Goal: Information Seeking & Learning: Learn about a topic

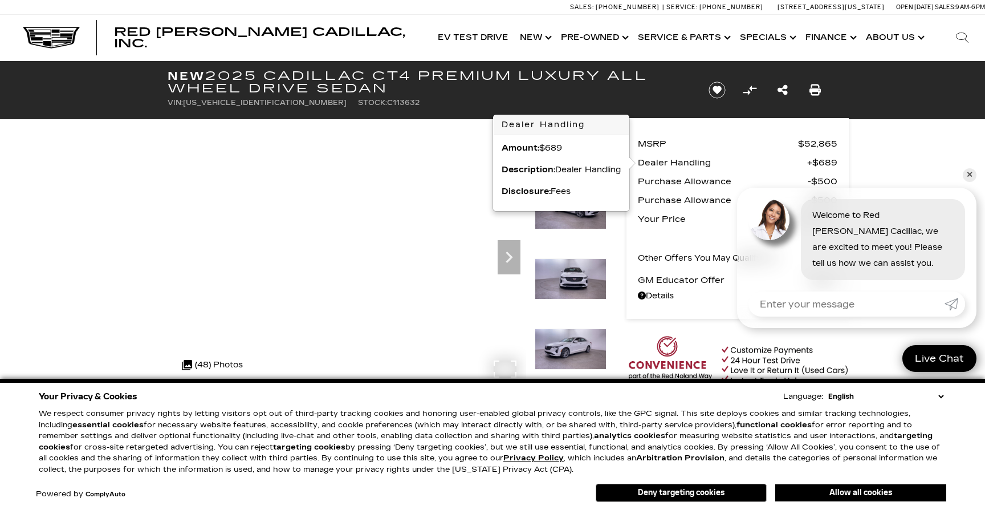
click at [222, 365] on div ".cls-1, .cls-3 { fill: #c50033; } .cls-1 { clip-rule: evenodd; } .cls-2 { clip-…" at bounding box center [212, 364] width 72 height 27
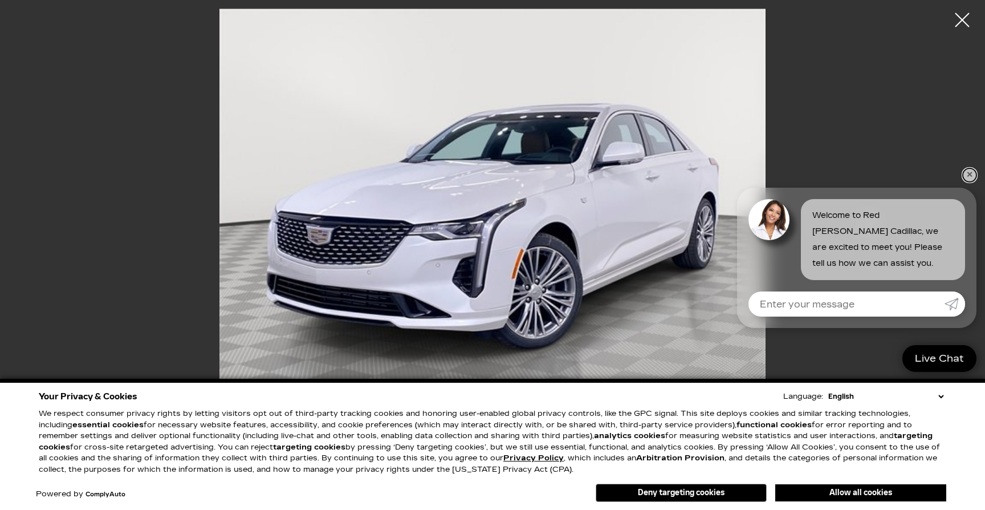
click at [970, 175] on link "✕" at bounding box center [970, 175] width 14 height 14
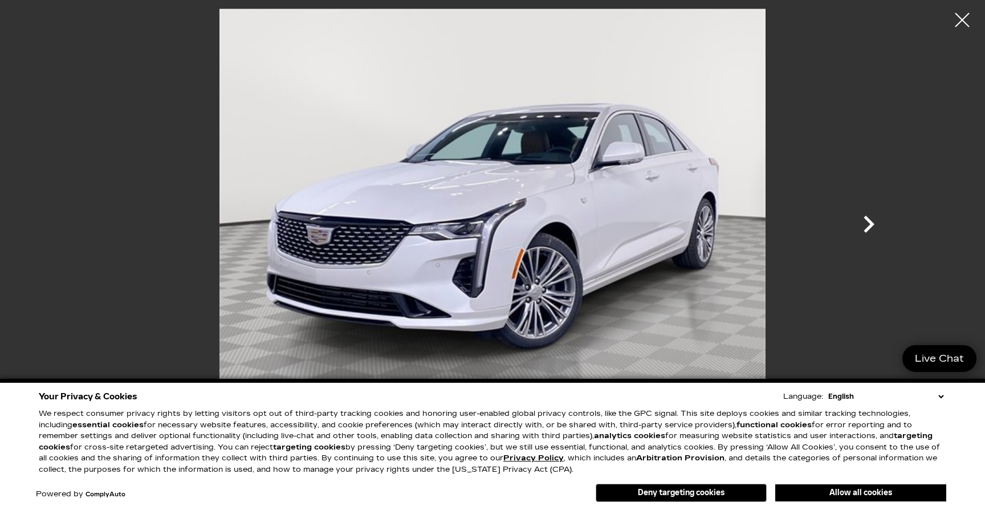
click at [868, 223] on icon "Next" at bounding box center [869, 224] width 34 height 34
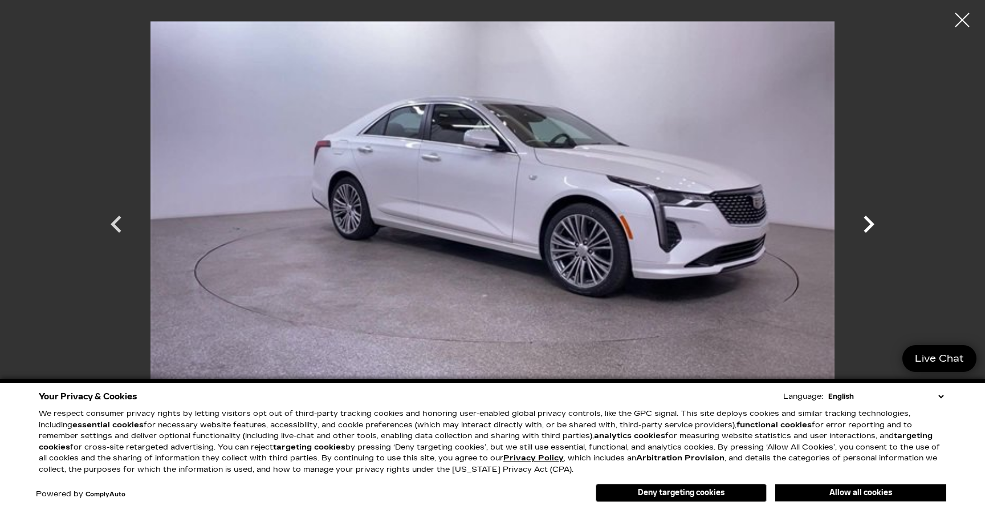
click at [868, 223] on icon "Next" at bounding box center [869, 224] width 34 height 34
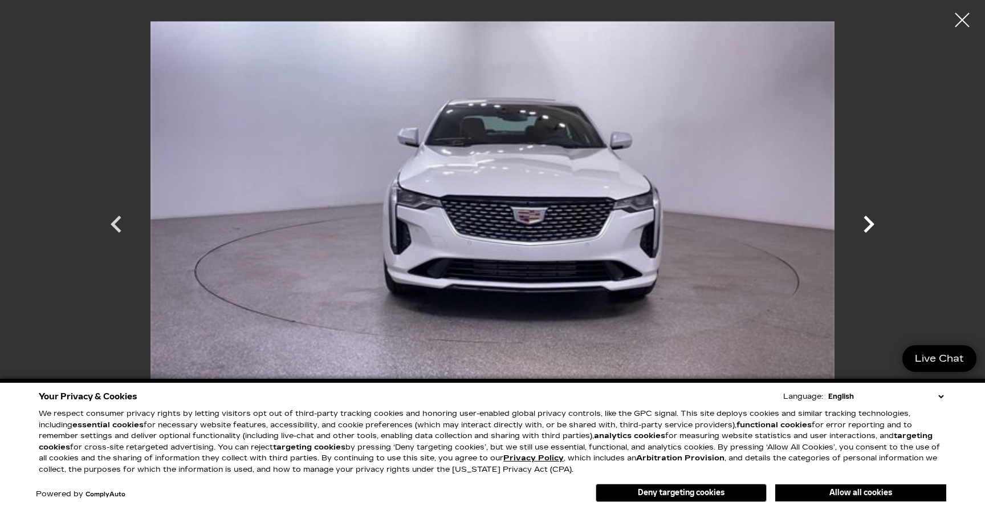
click at [868, 223] on icon "Next" at bounding box center [869, 224] width 34 height 34
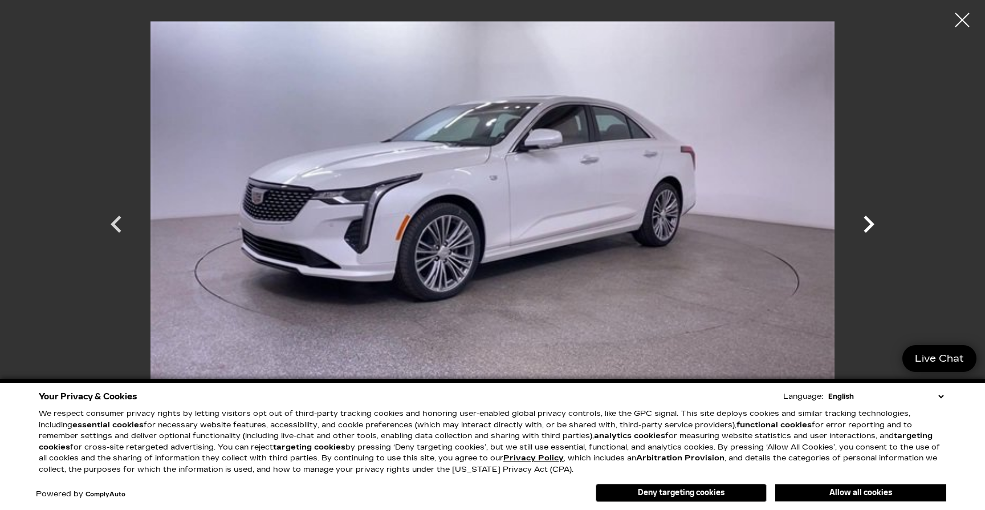
click at [868, 223] on icon "Next" at bounding box center [869, 224] width 34 height 34
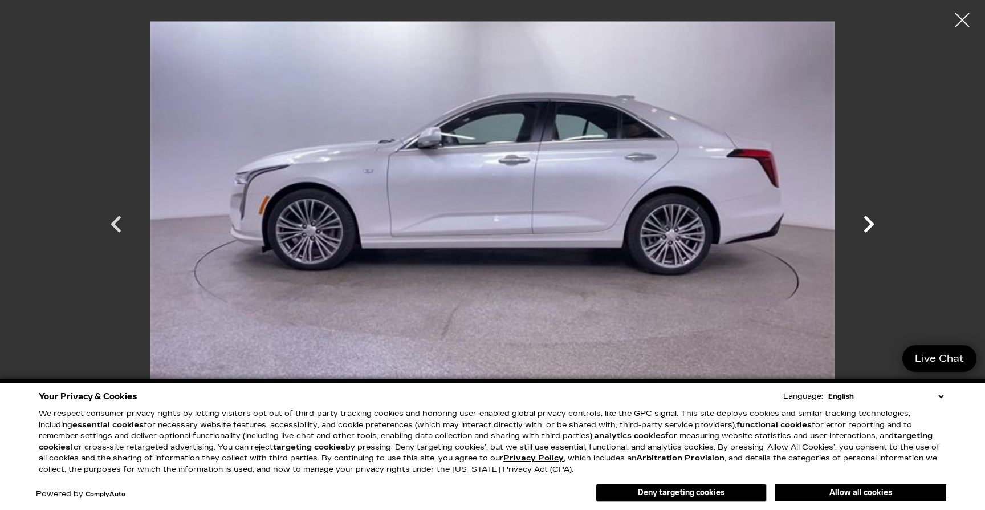
click at [868, 223] on icon "Next" at bounding box center [869, 224] width 34 height 34
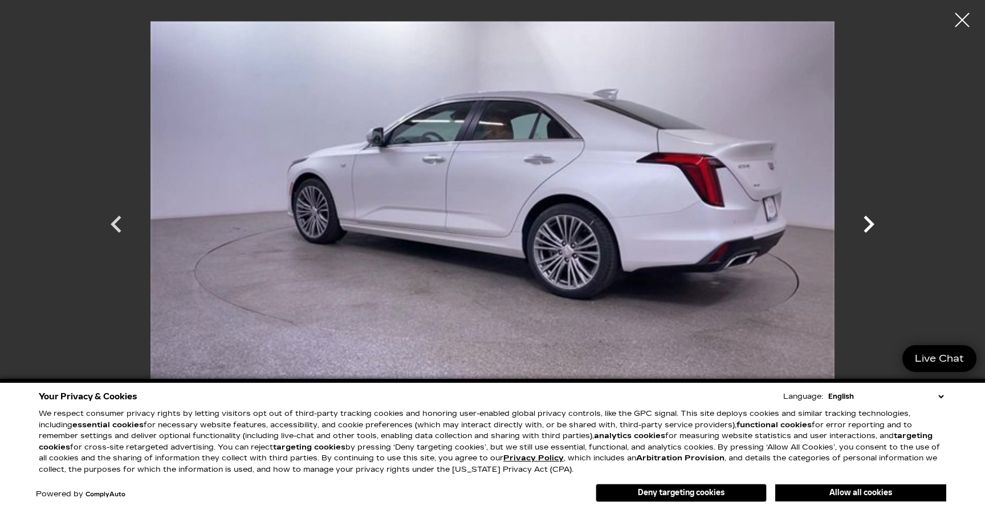
click at [868, 224] on icon "Next" at bounding box center [869, 224] width 34 height 34
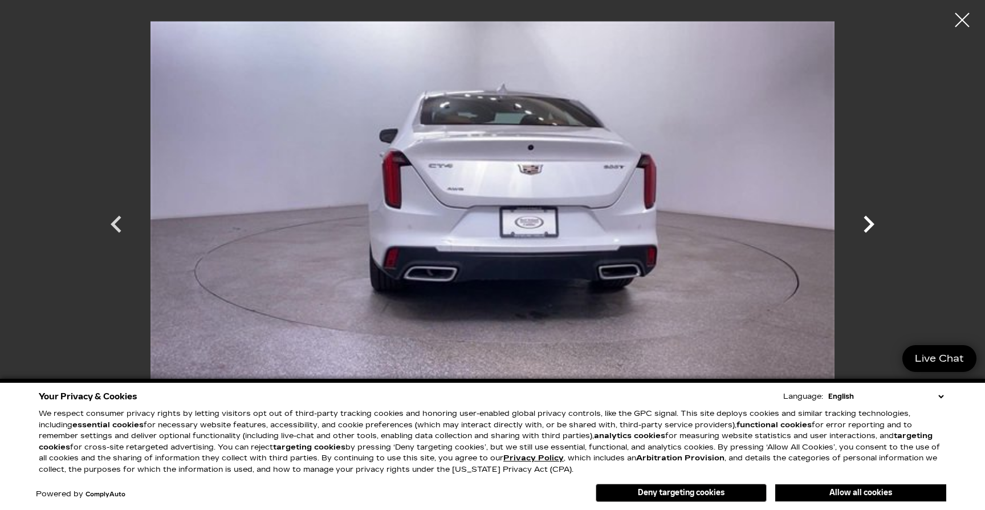
click at [868, 224] on icon "Next" at bounding box center [869, 224] width 34 height 34
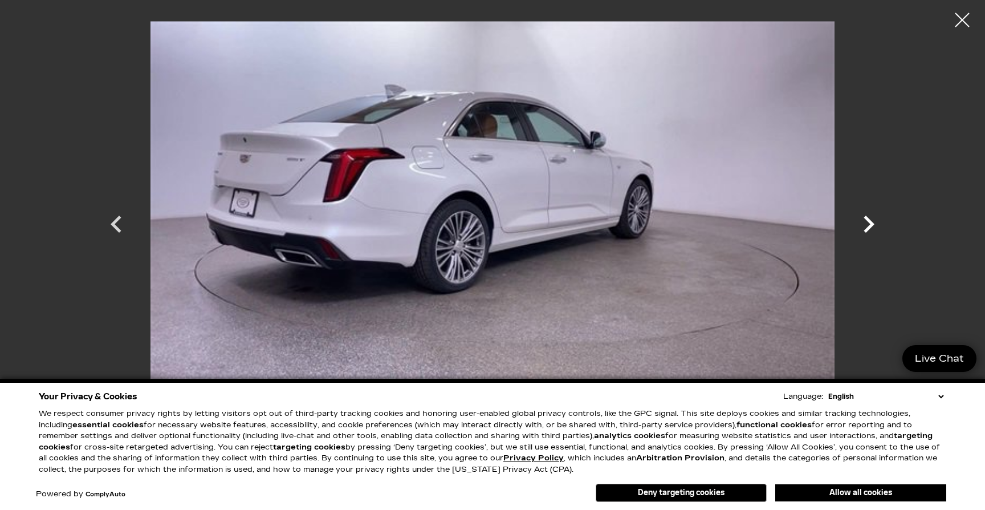
click at [868, 224] on icon "Next" at bounding box center [869, 224] width 34 height 34
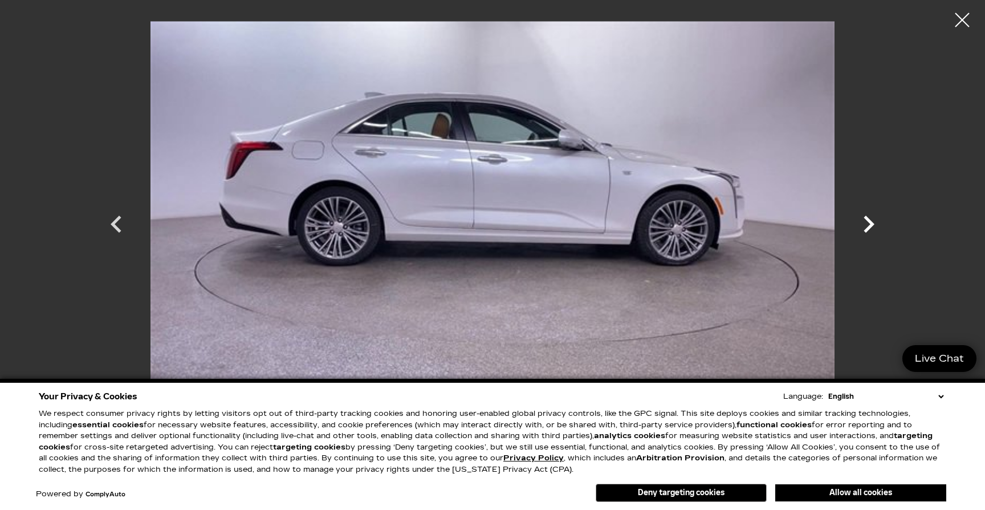
click at [868, 225] on icon "Next" at bounding box center [869, 224] width 34 height 34
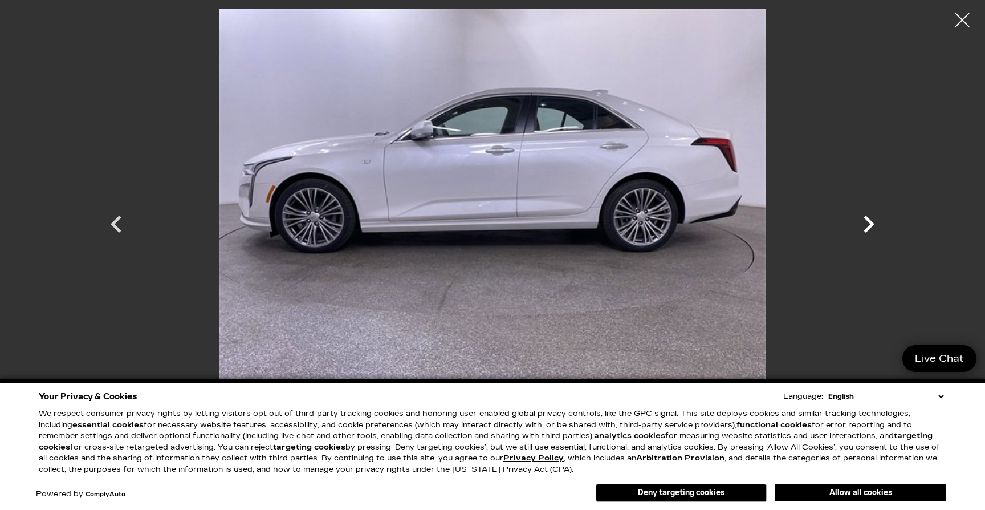
click at [868, 225] on icon "Next" at bounding box center [869, 224] width 34 height 34
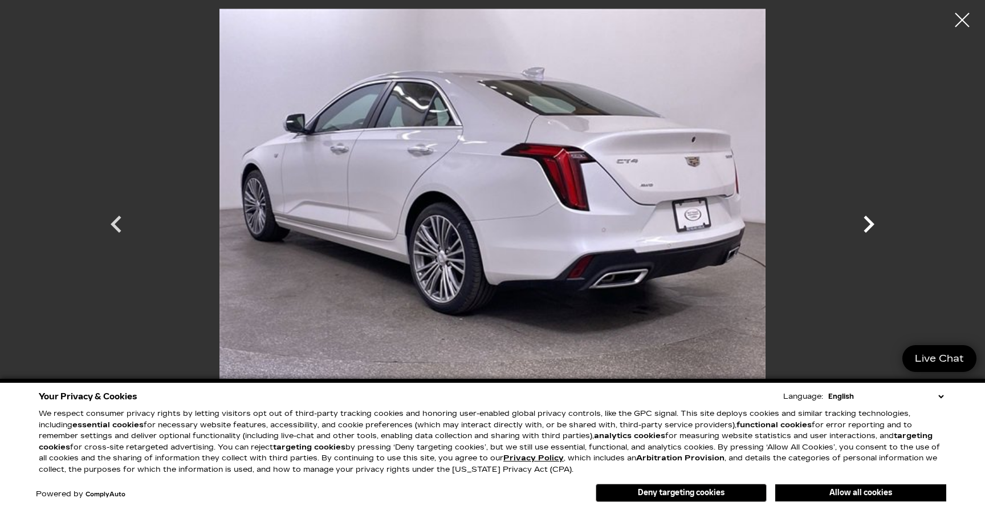
click at [866, 222] on icon "Next" at bounding box center [869, 224] width 34 height 34
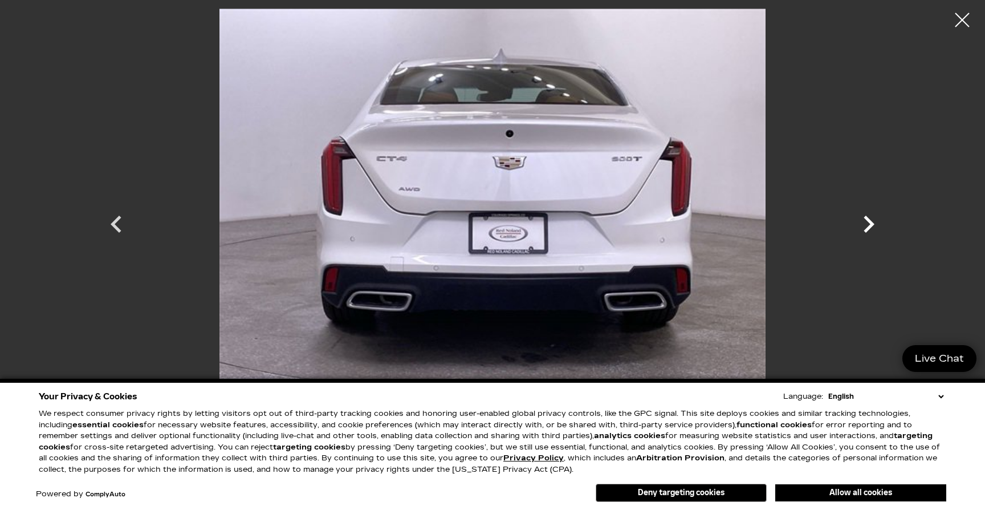
click at [866, 222] on icon "Next" at bounding box center [869, 224] width 34 height 34
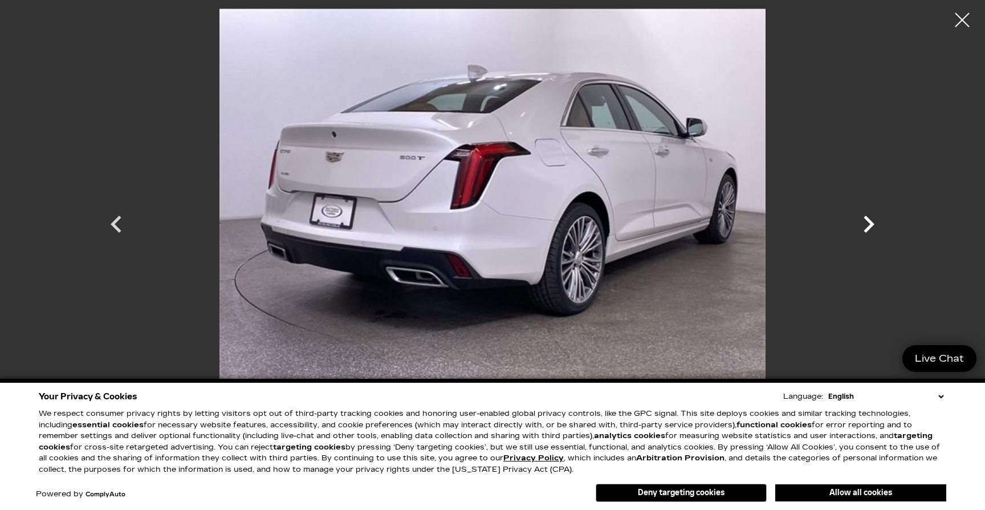
click at [866, 222] on icon "Next" at bounding box center [869, 224] width 34 height 34
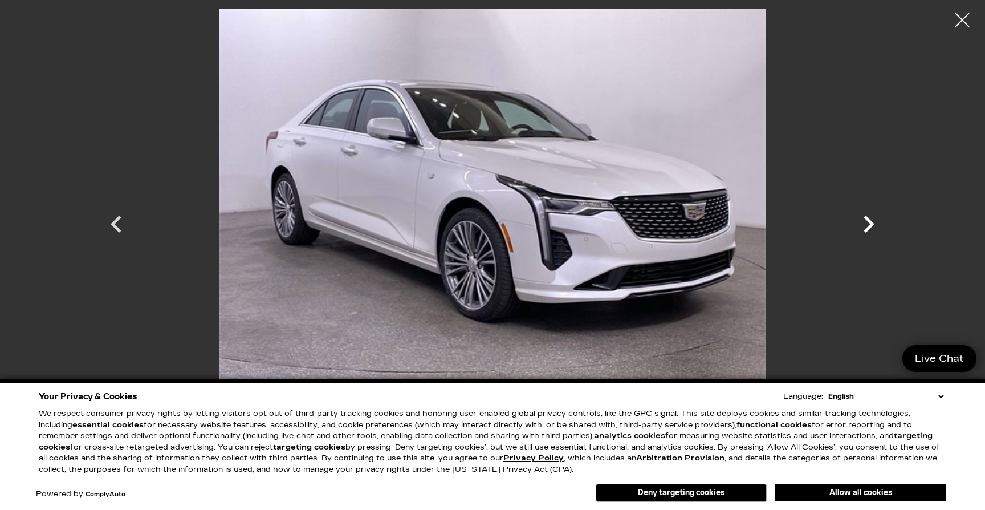
click at [866, 223] on icon "Next" at bounding box center [869, 224] width 34 height 34
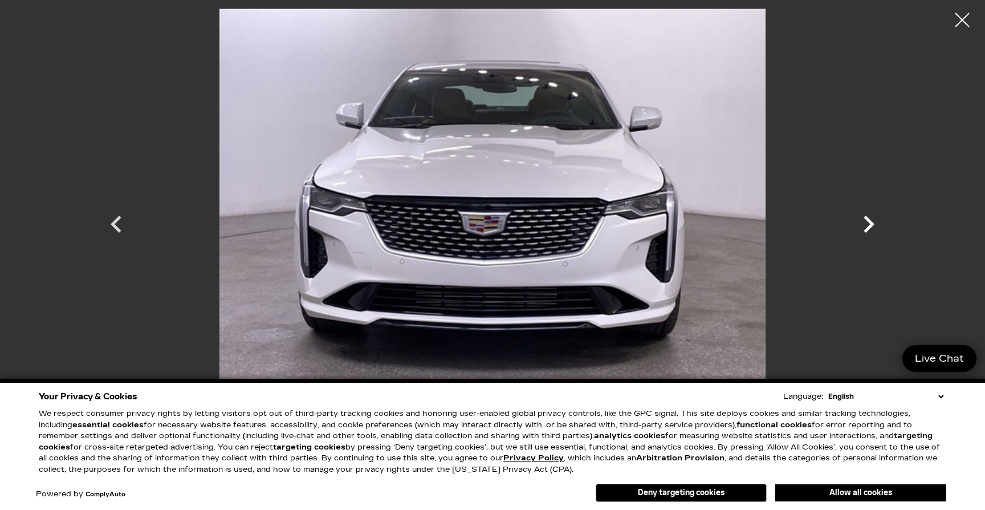
click at [866, 223] on icon "Next" at bounding box center [869, 224] width 34 height 34
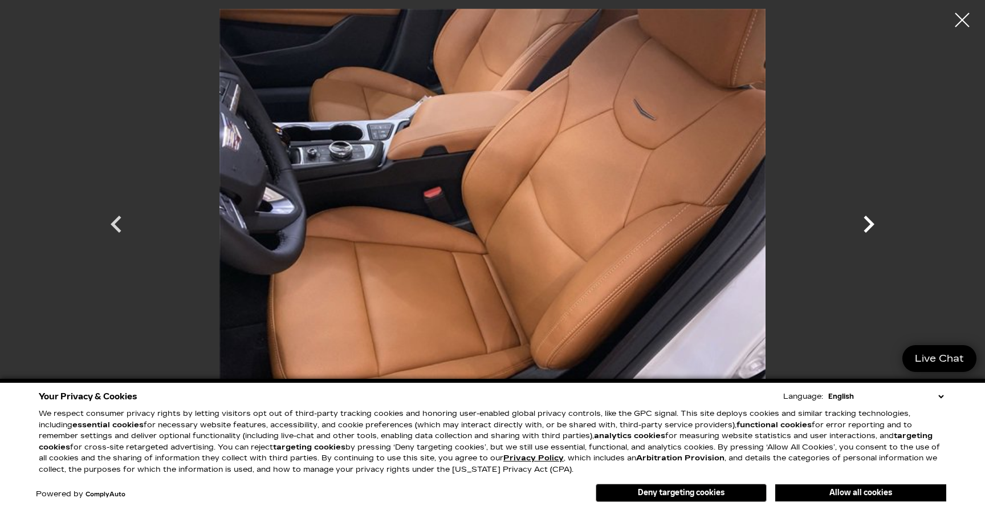
click at [866, 223] on icon "Next" at bounding box center [869, 224] width 34 height 34
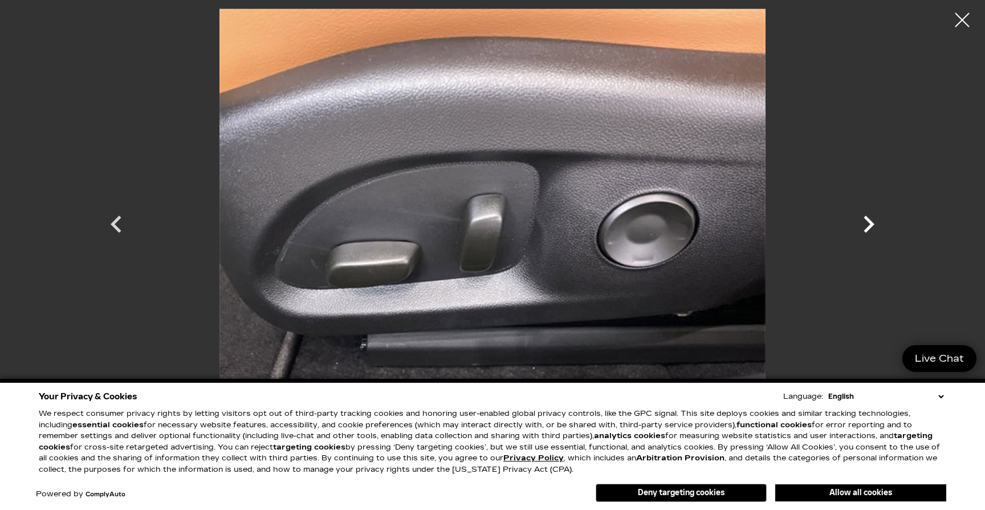
click at [866, 223] on icon "Next" at bounding box center [869, 224] width 34 height 34
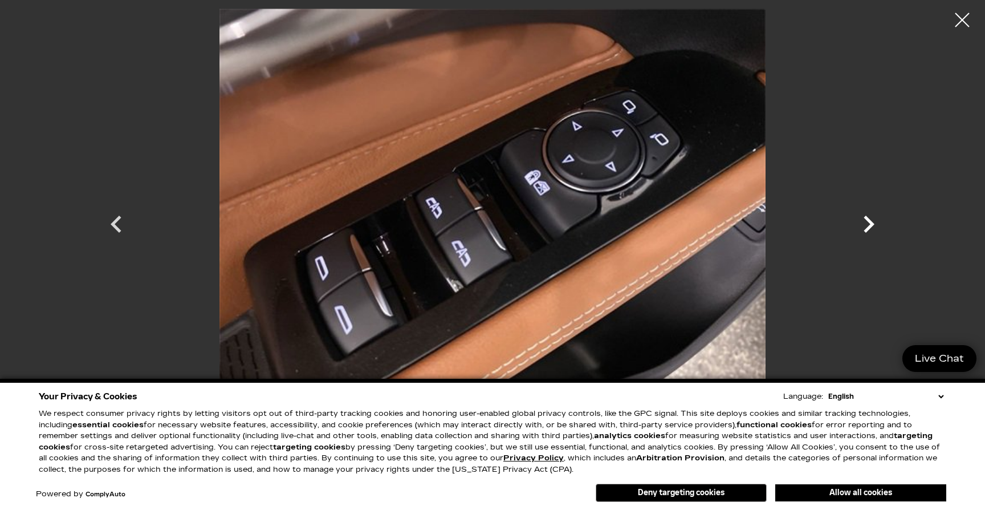
click at [866, 223] on icon "Next" at bounding box center [869, 224] width 34 height 34
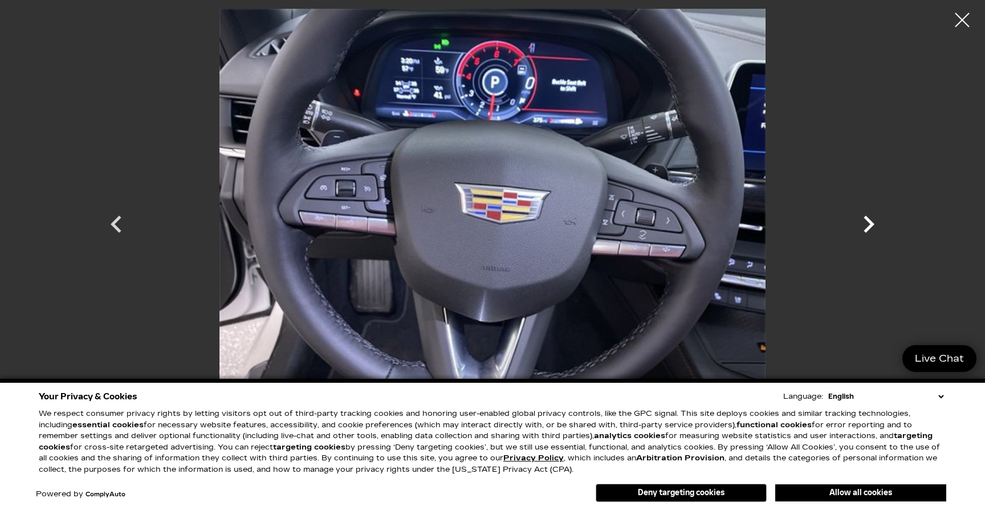
click at [866, 223] on icon "Next" at bounding box center [869, 224] width 34 height 34
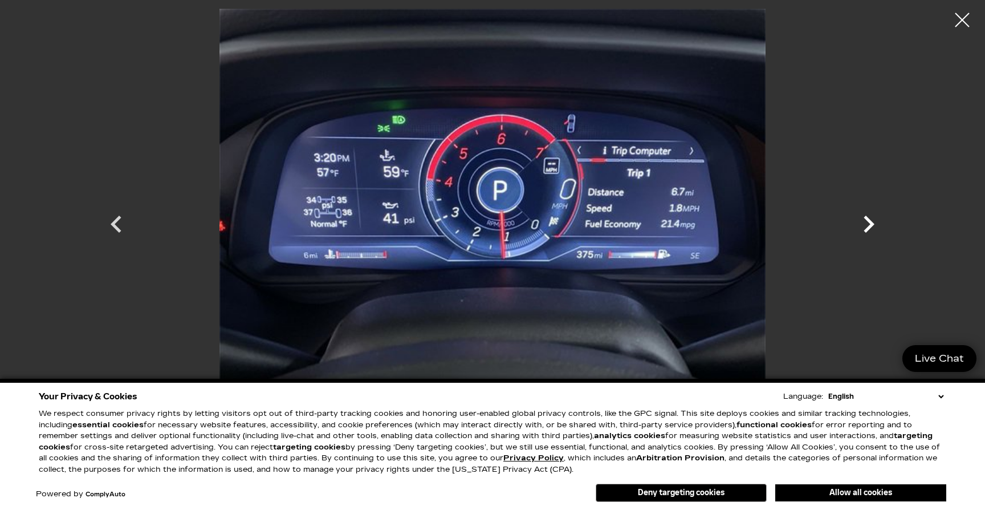
click at [866, 223] on icon "Next" at bounding box center [869, 224] width 34 height 34
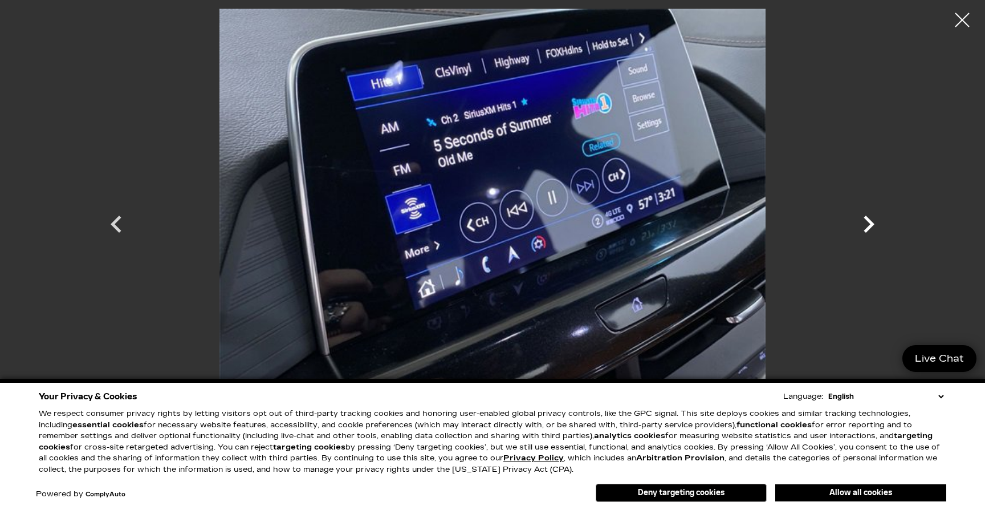
click at [866, 223] on icon "Next" at bounding box center [869, 224] width 34 height 34
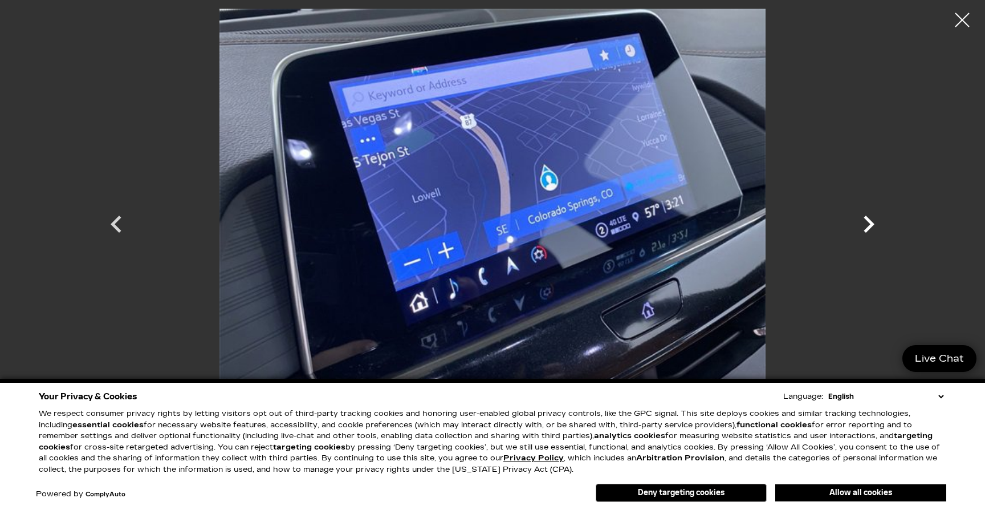
click at [866, 223] on icon "Next" at bounding box center [869, 224] width 34 height 34
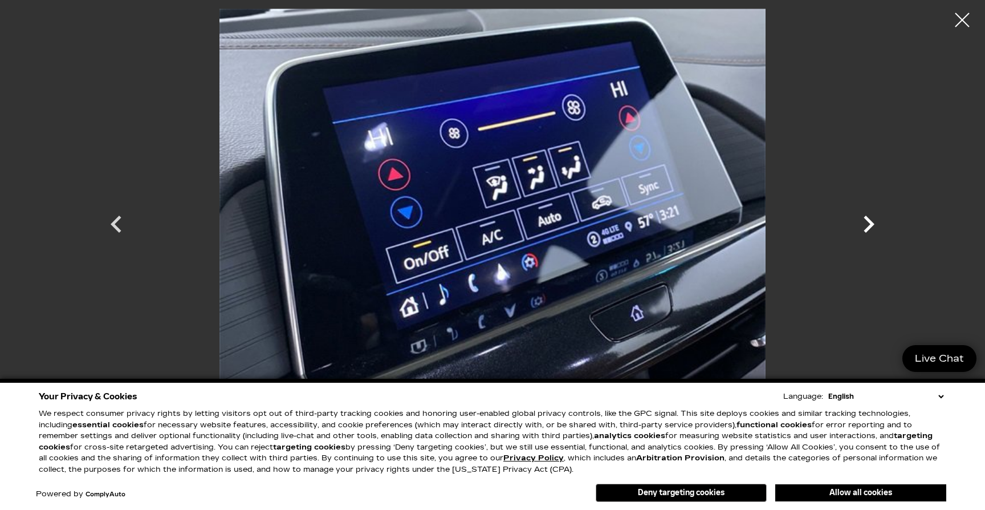
click at [866, 223] on icon "Next" at bounding box center [869, 224] width 34 height 34
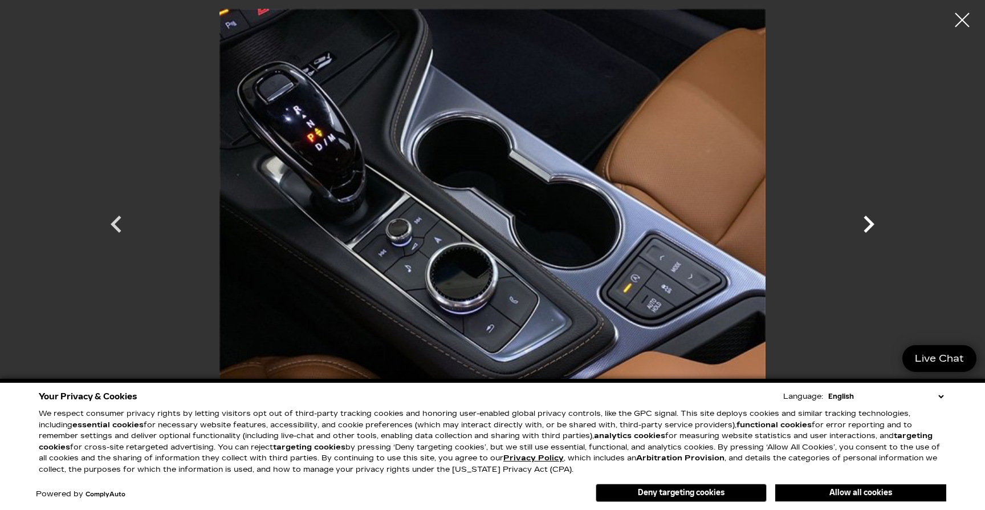
click at [866, 224] on icon "Next" at bounding box center [869, 224] width 34 height 34
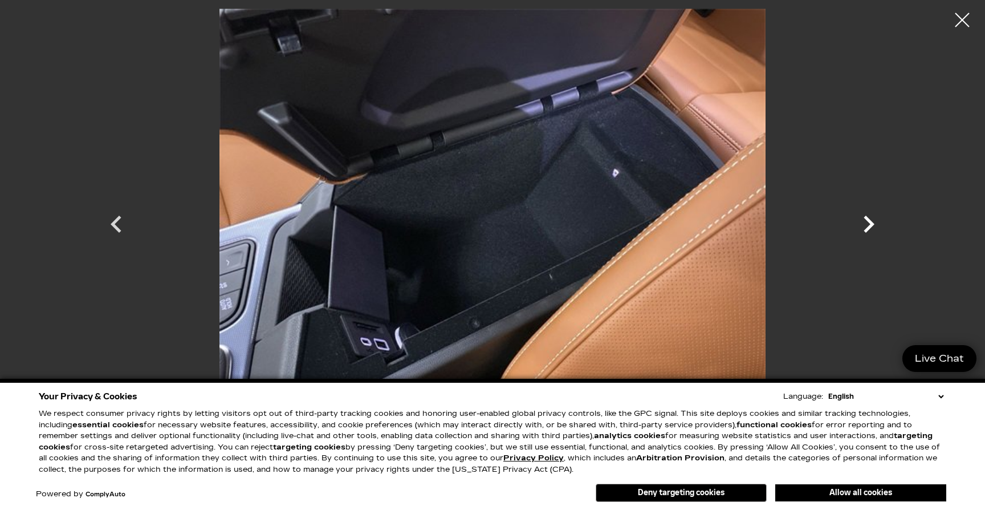
click at [866, 224] on icon "Next" at bounding box center [869, 224] width 34 height 34
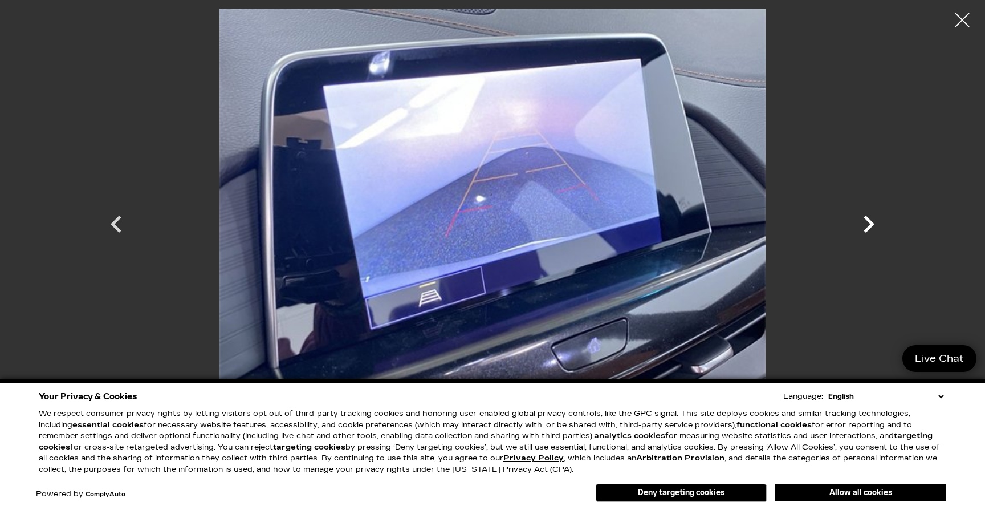
click at [866, 224] on icon "Next" at bounding box center [869, 224] width 34 height 34
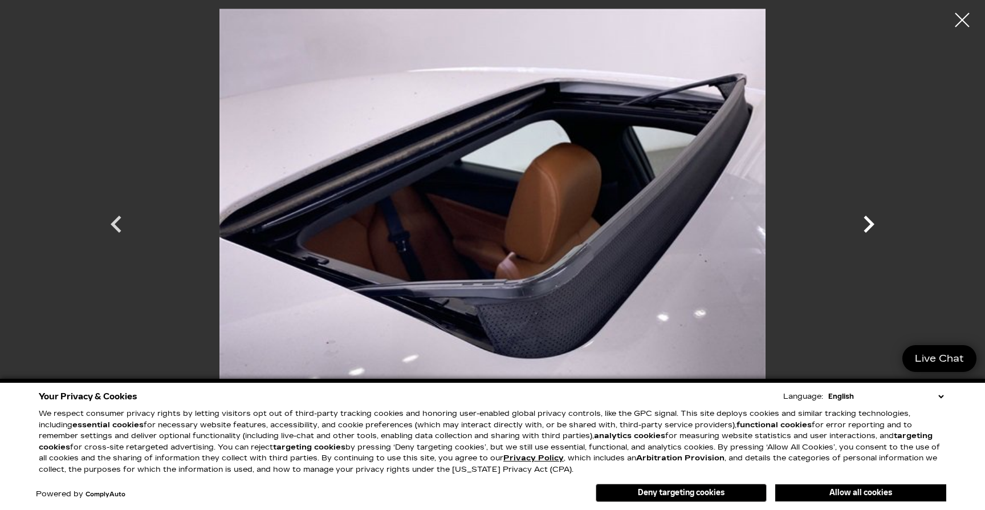
click at [867, 224] on icon "Next" at bounding box center [869, 224] width 34 height 34
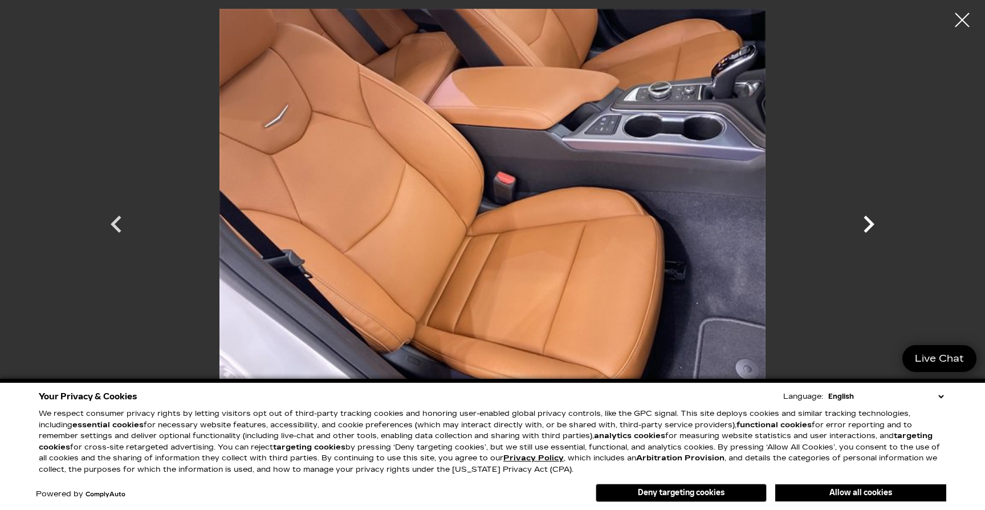
click at [867, 224] on icon "Next" at bounding box center [869, 224] width 34 height 34
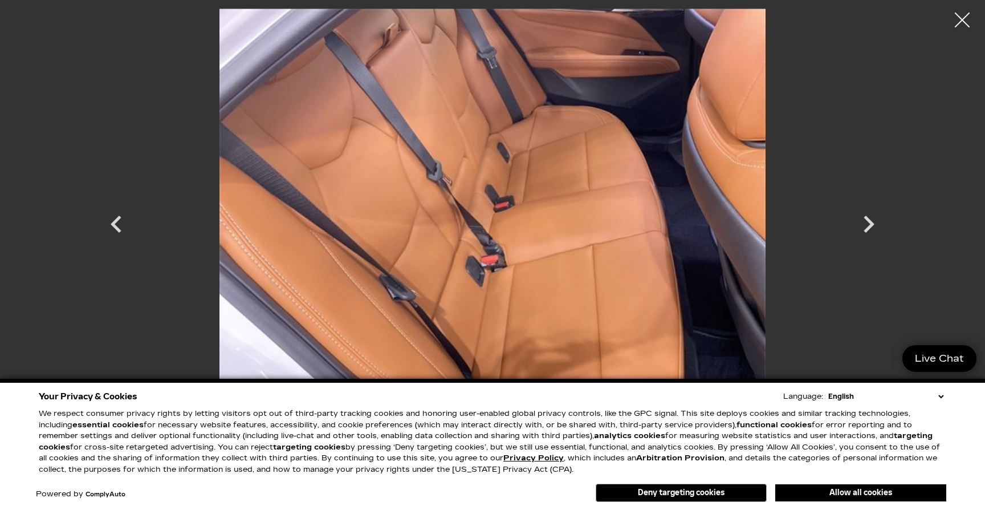
click at [965, 19] on div at bounding box center [962, 20] width 30 height 30
